Goal: Information Seeking & Learning: Check status

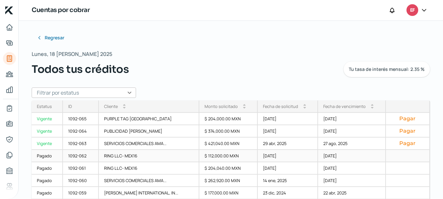
click at [341, 158] on div "[DATE]" at bounding box center [351, 156] width 67 height 12
click at [327, 158] on div "[DATE]" at bounding box center [351, 156] width 67 height 12
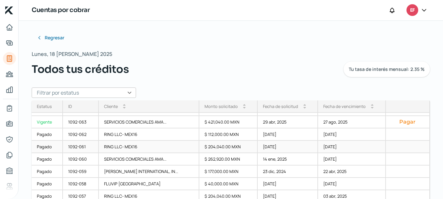
scroll to position [33, 0]
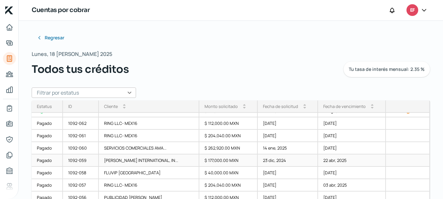
click at [338, 161] on div "22 abr, 2025" at bounding box center [351, 161] width 67 height 12
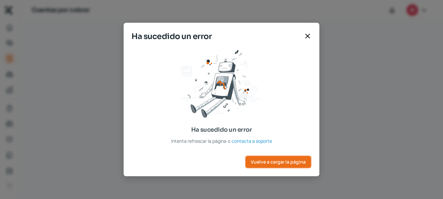
click at [294, 160] on span "Vuelve a cargar la página" at bounding box center [278, 162] width 55 height 5
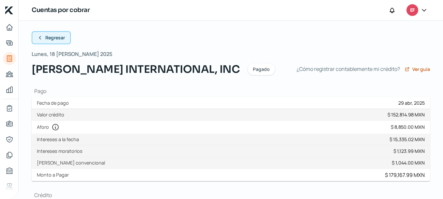
click at [51, 38] on span "Regresar" at bounding box center [55, 38] width 20 height 5
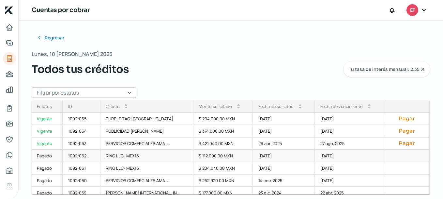
click at [331, 156] on div "[DATE]" at bounding box center [349, 156] width 69 height 12
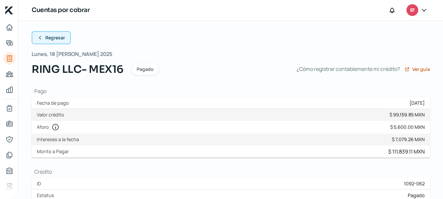
click at [46, 36] on span "Regresar" at bounding box center [55, 38] width 20 height 5
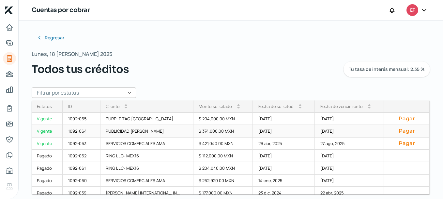
click at [276, 133] on div "[DATE]" at bounding box center [284, 131] width 62 height 12
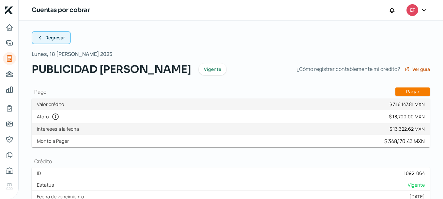
click at [54, 42] on button "Regresar" at bounding box center [51, 37] width 39 height 13
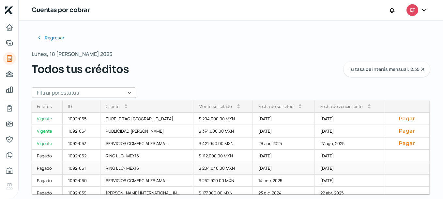
click at [326, 170] on div "[DATE]" at bounding box center [349, 169] width 69 height 12
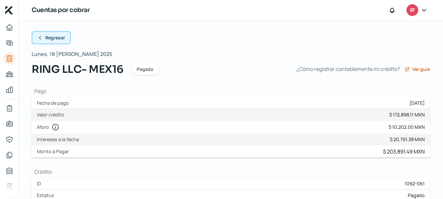
click at [45, 34] on button "Regresar" at bounding box center [51, 37] width 39 height 13
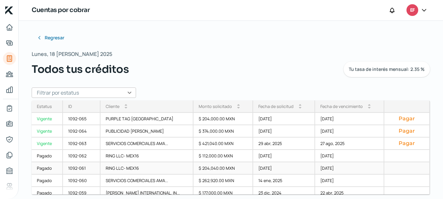
scroll to position [33, 0]
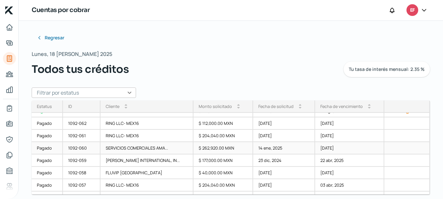
click at [336, 150] on div "[DATE]" at bounding box center [349, 148] width 69 height 12
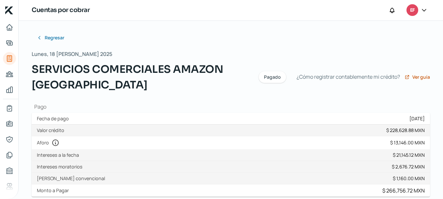
scroll to position [33, 0]
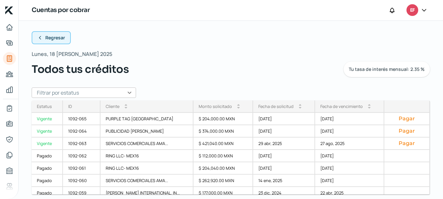
click at [41, 38] on icon at bounding box center [39, 37] width 5 height 5
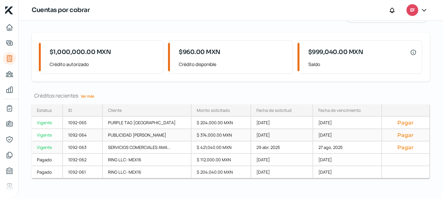
scroll to position [42, 0]
